Goal: Task Accomplishment & Management: Use online tool/utility

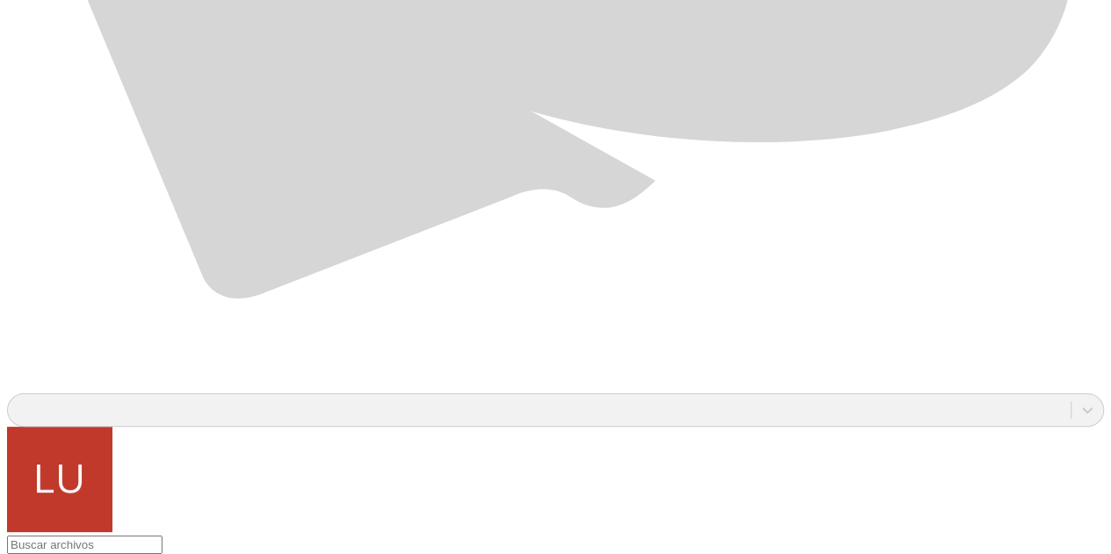
scroll to position [1281, 0]
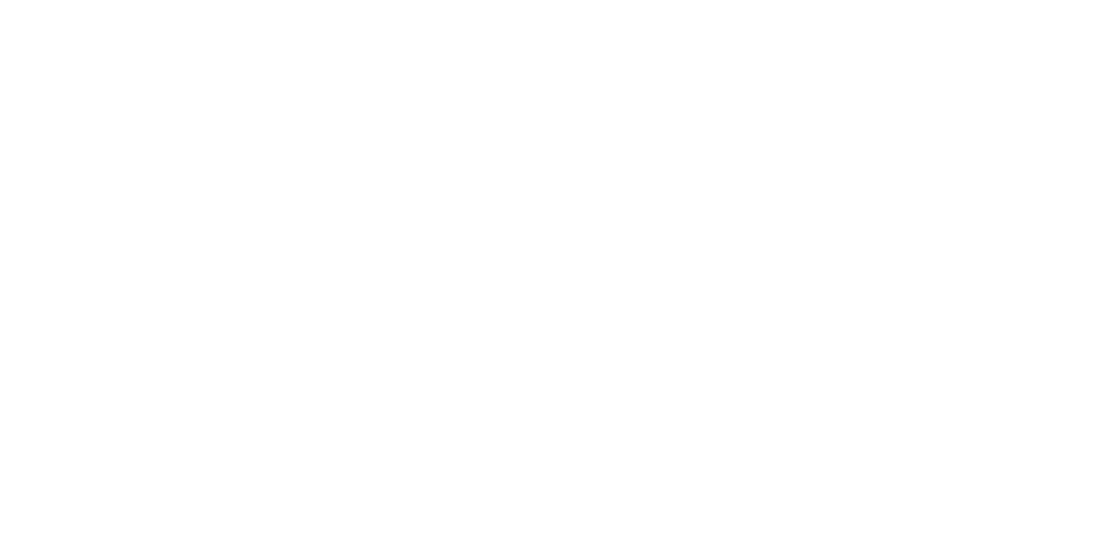
scroll to position [0, 0]
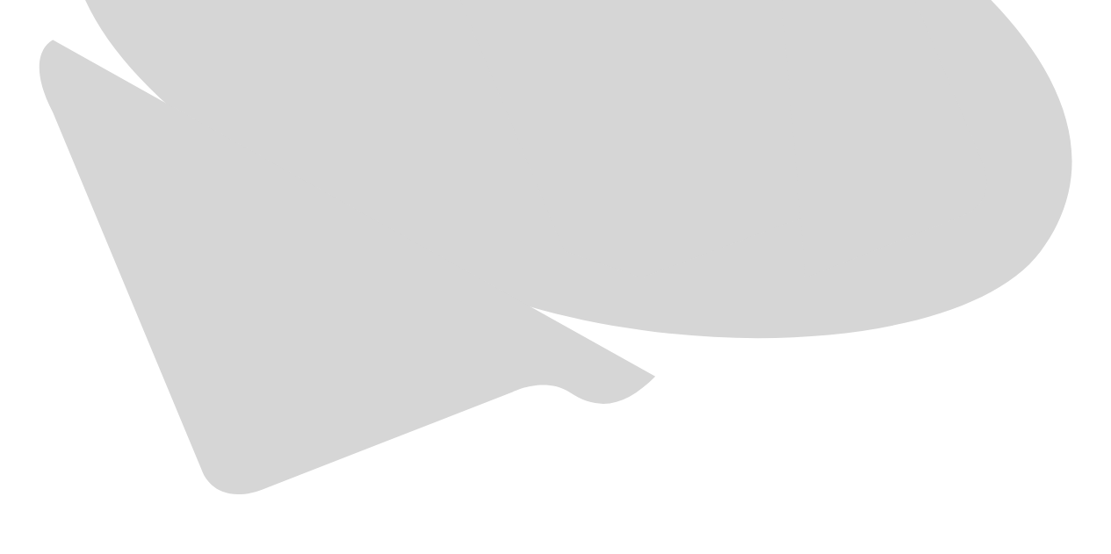
scroll to position [1281, 0]
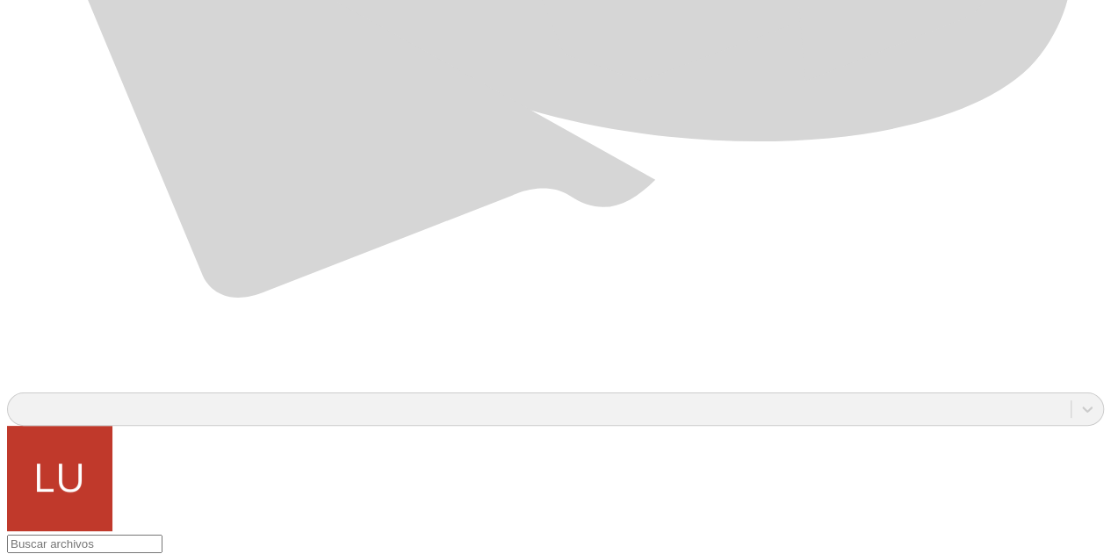
click at [351, 443] on div at bounding box center [562, 277] width 1111 height 554
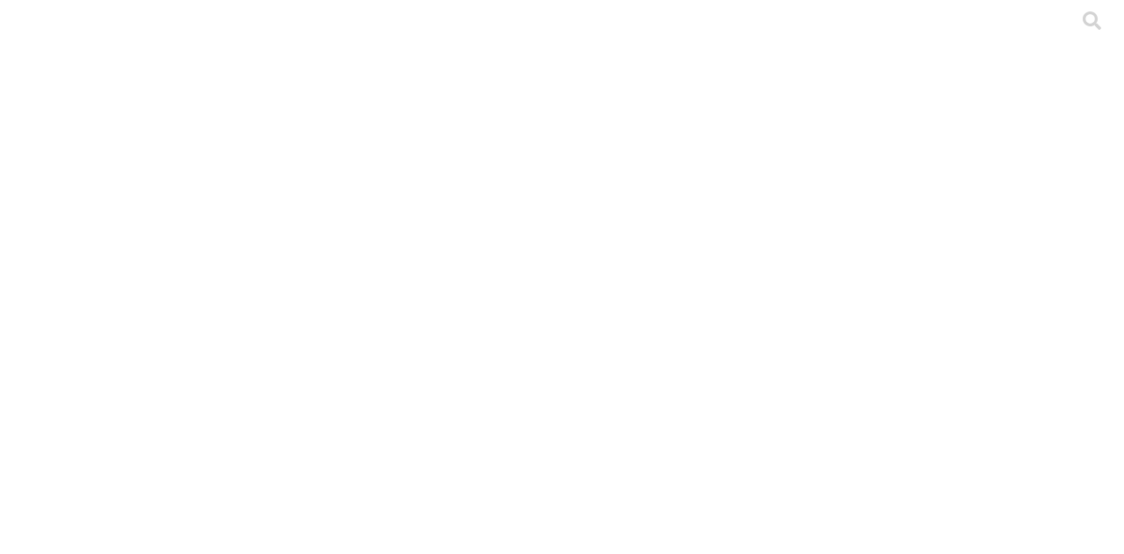
drag, startPoint x: 179, startPoint y: 275, endPoint x: 0, endPoint y: 277, distance: 179.1
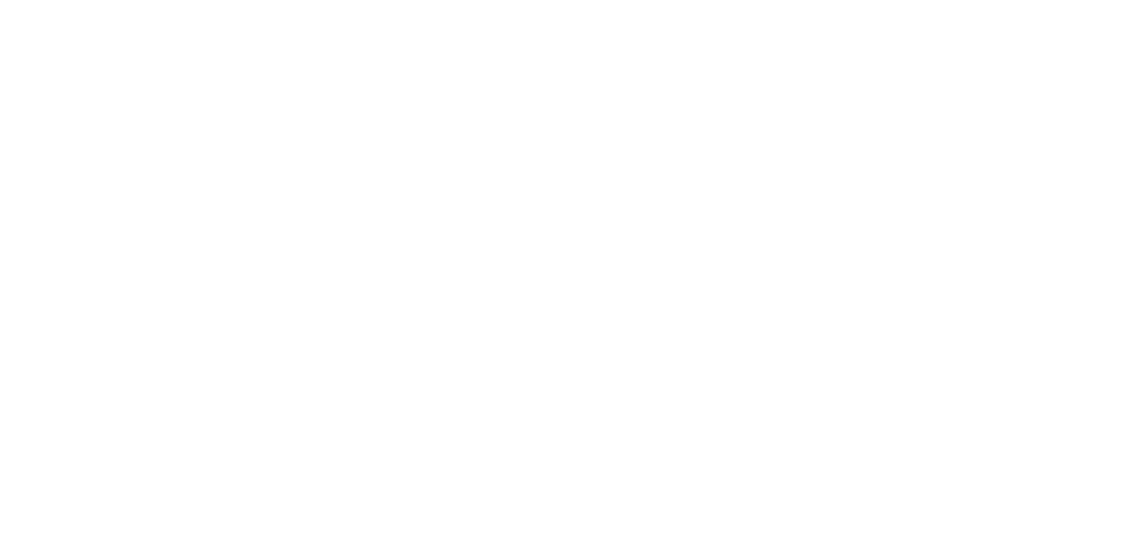
type input "PRT-WTF-[PERSON_NAME]-Julio-2025.xlsx"
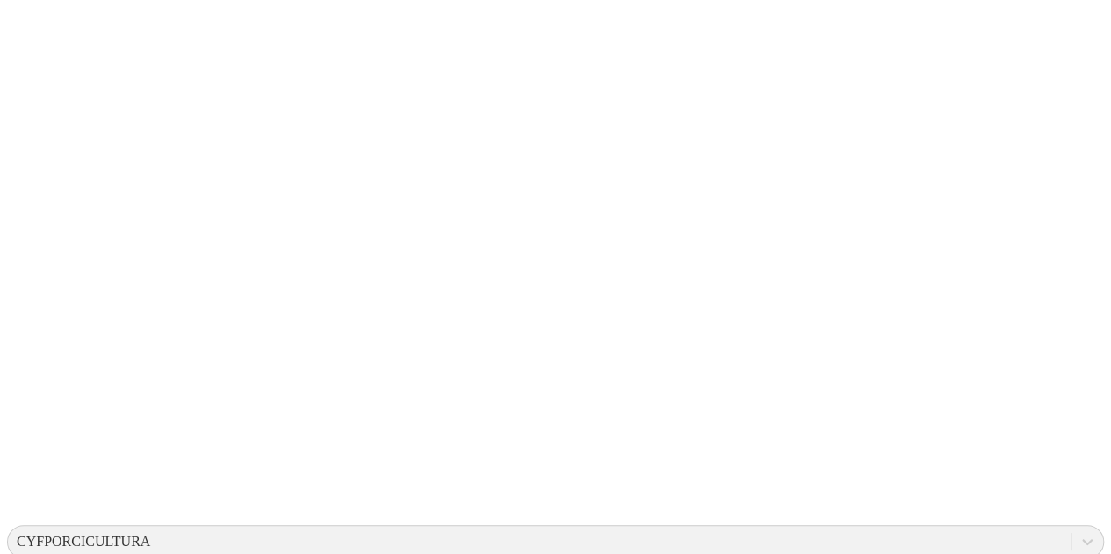
scroll to position [186, 0]
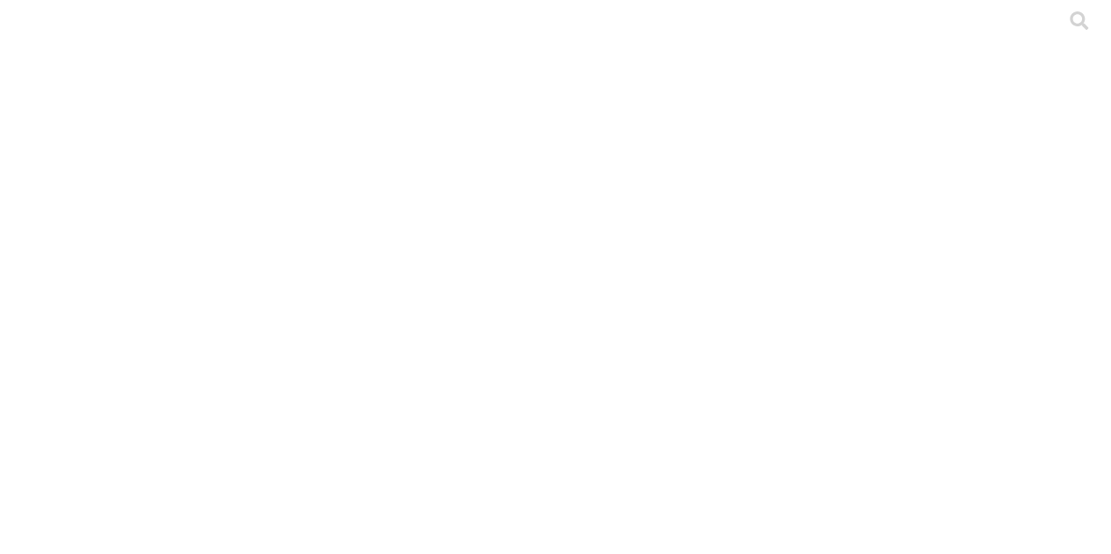
scroll to position [11, 0]
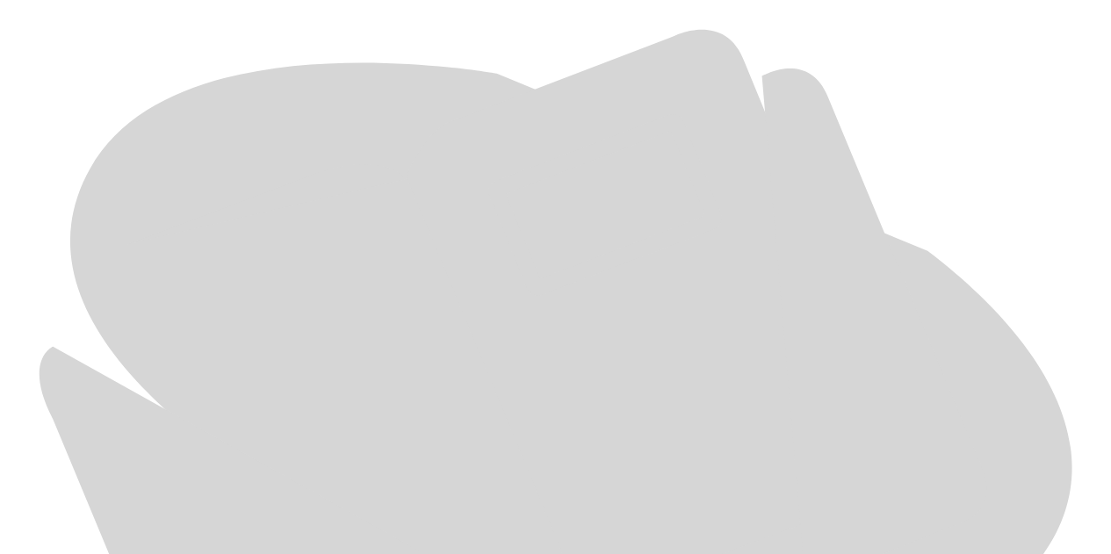
scroll to position [780, 0]
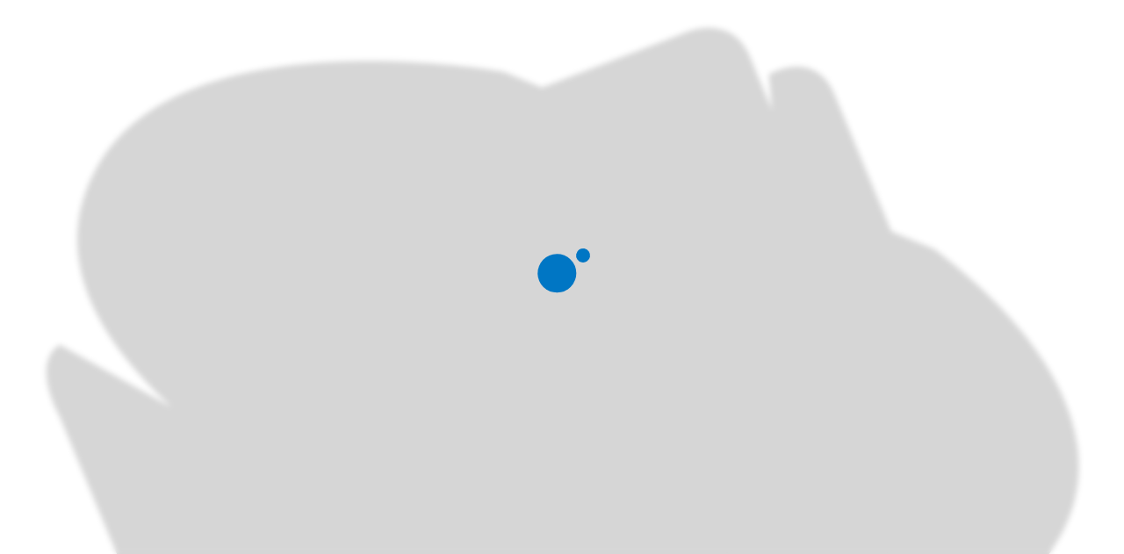
scroll to position [0, 0]
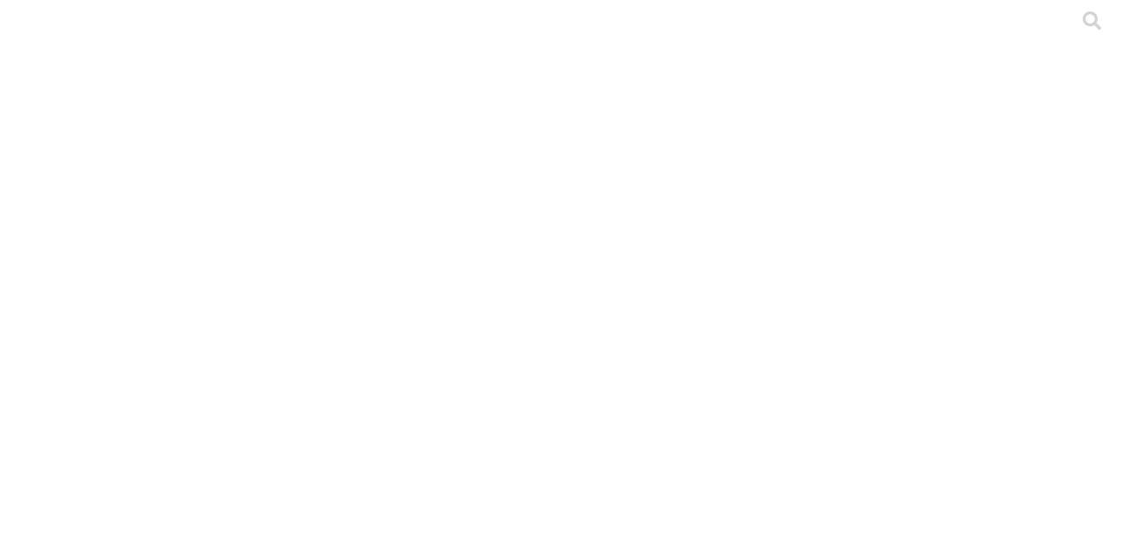
click at [243, 252] on div at bounding box center [569, 277] width 1124 height 554
click at [270, 230] on div at bounding box center [569, 277] width 1124 height 554
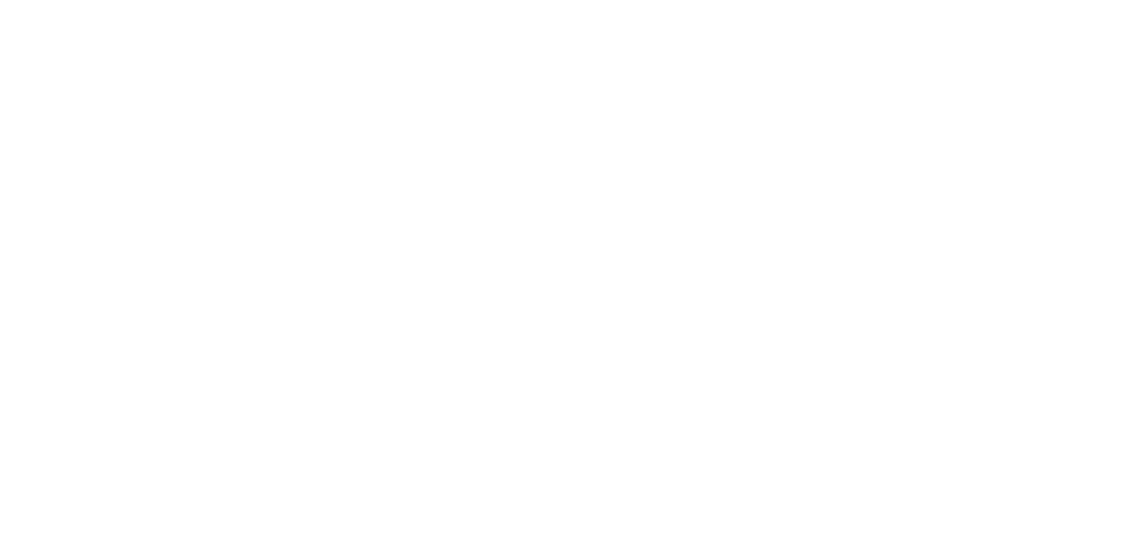
type input "S4-Precebo-[PERSON_NAME]-[PERSON_NAME]-El Salado-Agosto-2025.xlsx"
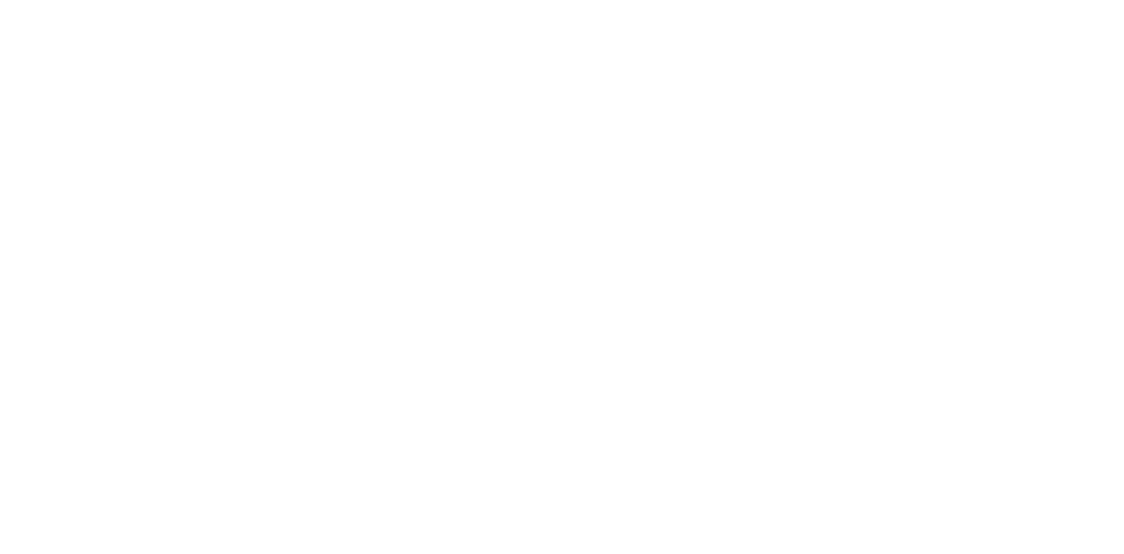
scroll to position [0, 0]
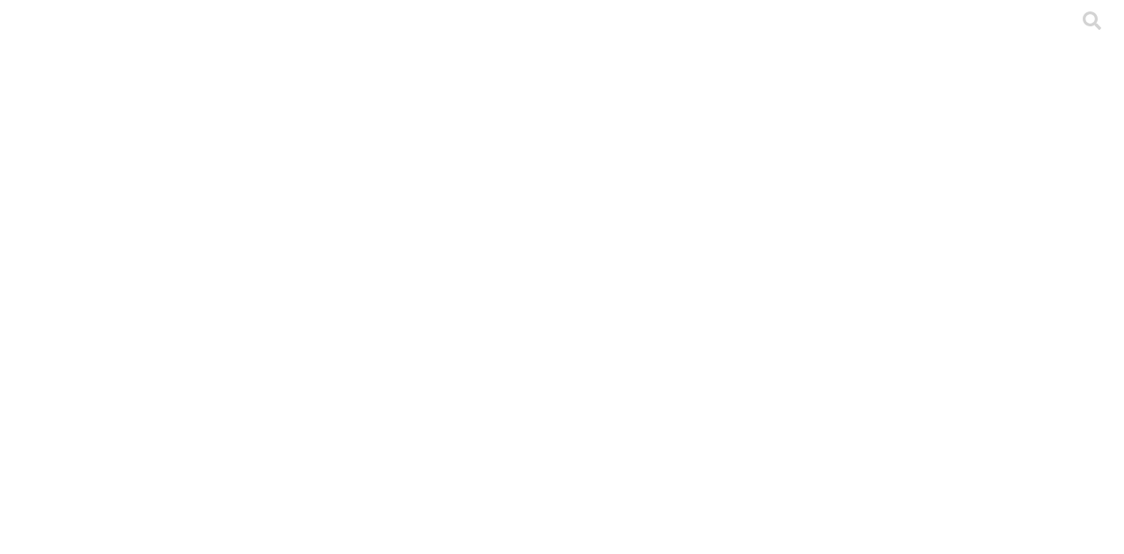
type input "S4-Ceba-[PERSON_NAME]-[PERSON_NAME]-Julio-2025.xlsx"
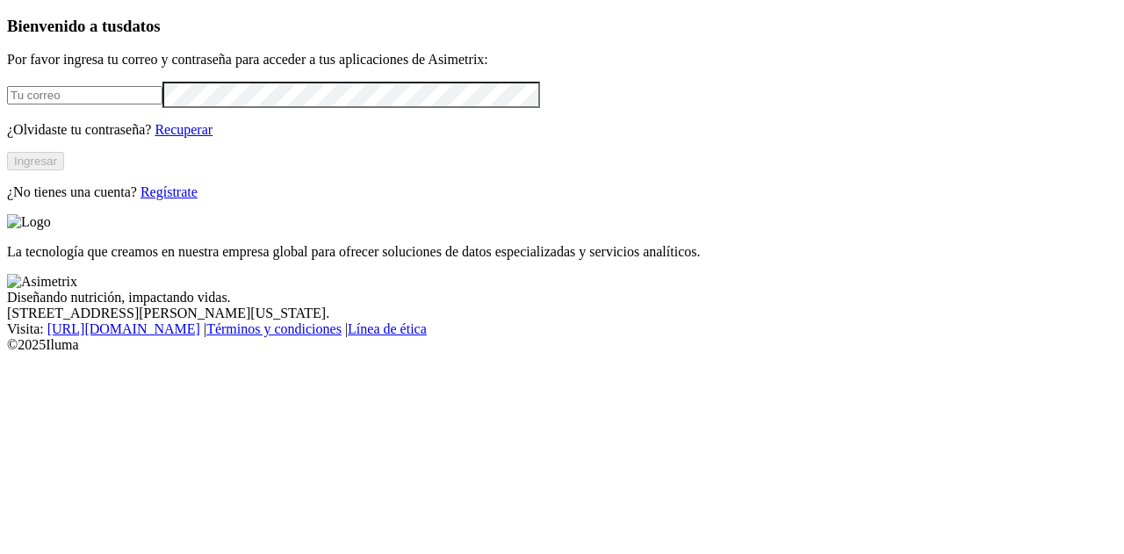
type input "[PERSON_NAME][EMAIL_ADDRESS][PERSON_NAME][DOMAIN_NAME]"
click at [64, 170] on button "Ingresar" at bounding box center [35, 161] width 57 height 18
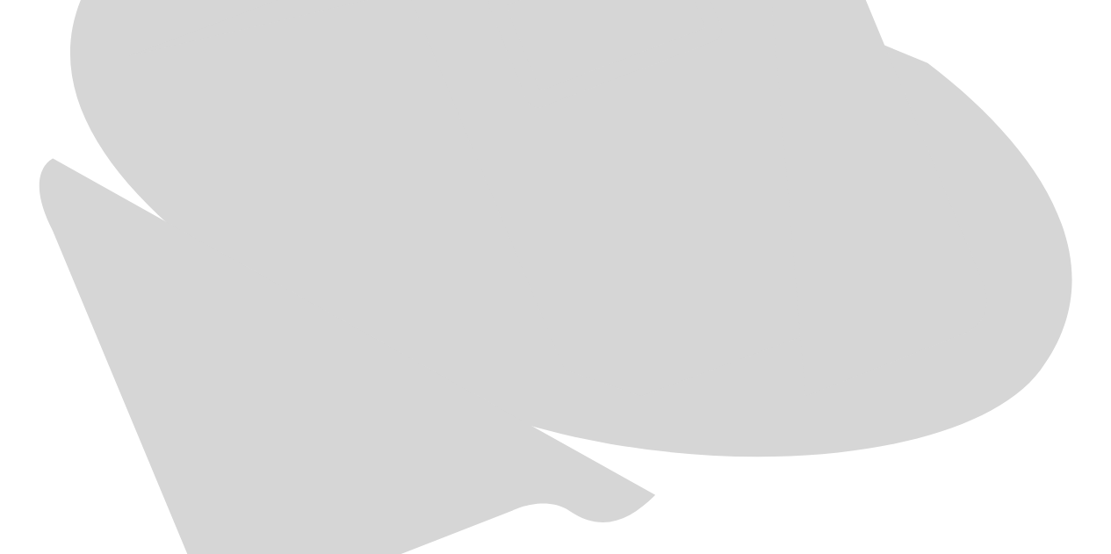
scroll to position [966, 0]
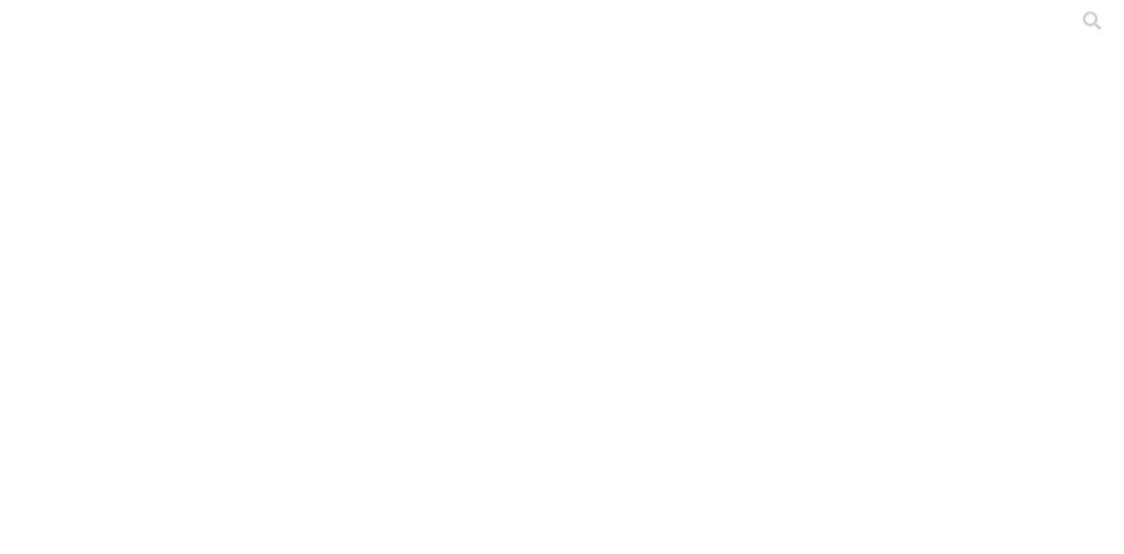
click at [299, 210] on div at bounding box center [569, 277] width 1124 height 554
click at [256, 209] on div at bounding box center [569, 277] width 1124 height 554
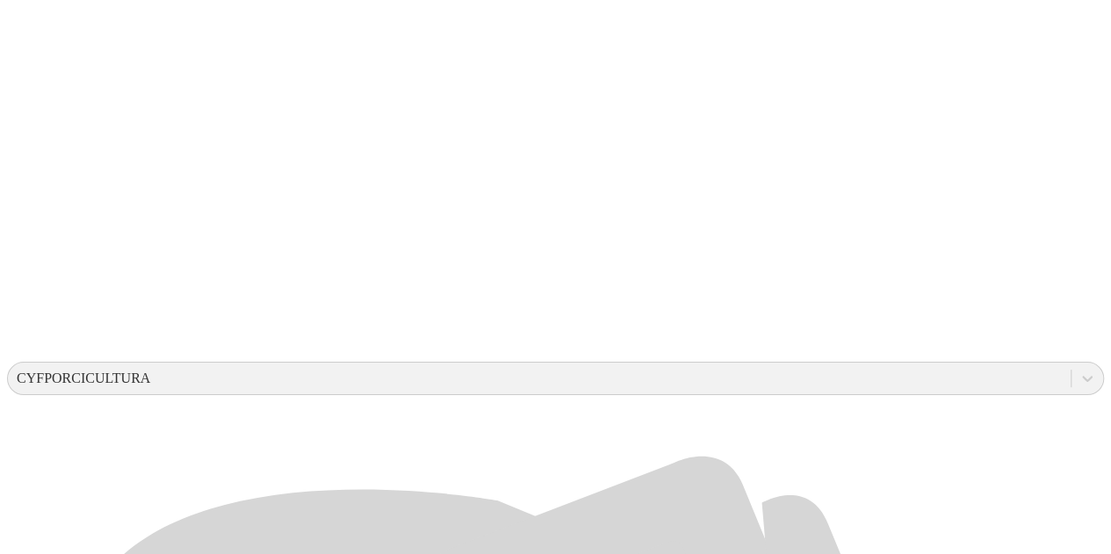
scroll to position [439, 0]
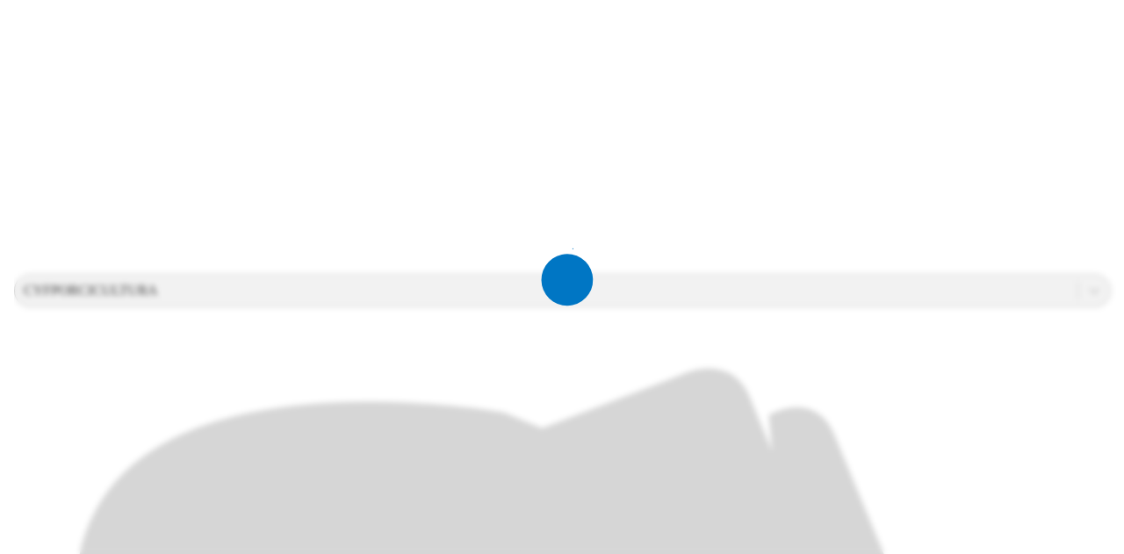
scroll to position [0, 0]
